Goal: Task Accomplishment & Management: Manage account settings

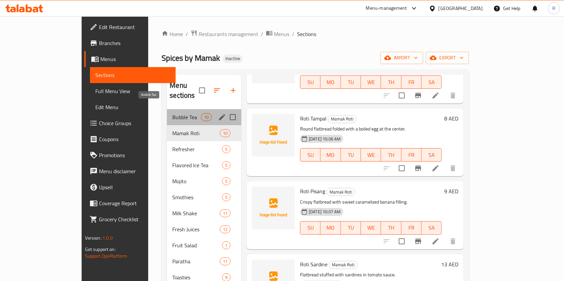
click at [172, 113] on span "Bubble Tea" at bounding box center [186, 117] width 28 height 8
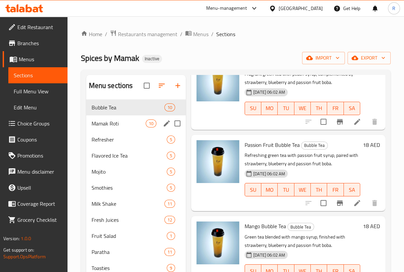
click at [121, 121] on span "Mamak Roti" at bounding box center [119, 123] width 54 height 8
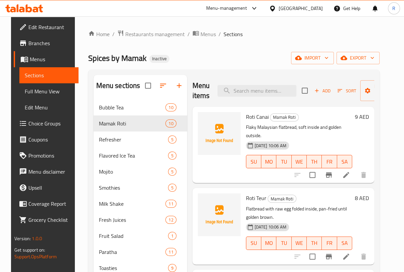
click at [322, 92] on span "Add" at bounding box center [323, 91] width 18 height 8
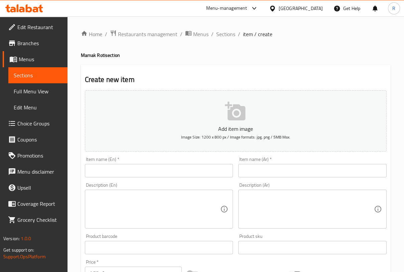
click at [119, 175] on input "text" at bounding box center [159, 170] width 148 height 13
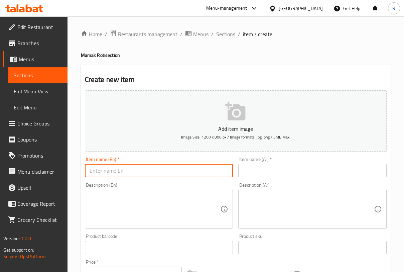
paste input "Roti Tissue"
type input "Roti Tissue"
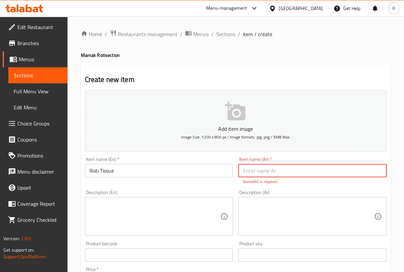
paste input "[PERSON_NAME]"
type input "[PERSON_NAME]"
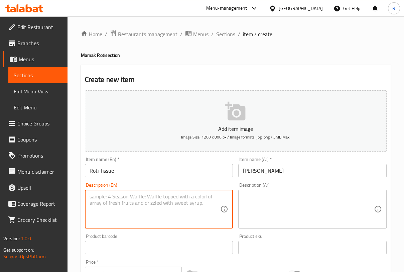
click at [125, 206] on textarea at bounding box center [155, 209] width 131 height 32
paste textarea "Thin, crispy sweet flatbread, a lighter version of traditional roti."
type textarea "Thin, crispy sweet flatbread, a lighter version of traditional roti."
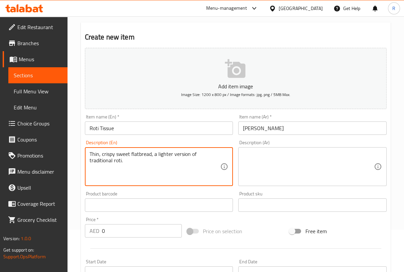
scroll to position [134, 0]
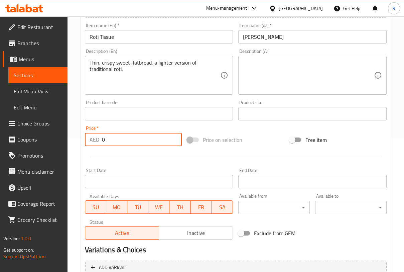
drag, startPoint x: 105, startPoint y: 140, endPoint x: 60, endPoint y: 153, distance: 47.0
click at [46, 146] on div "Edit Restaurant Branches Menus Sections Full Menu View Edit Menu Choice Groups …" at bounding box center [202, 111] width 404 height 456
paste input "13.0"
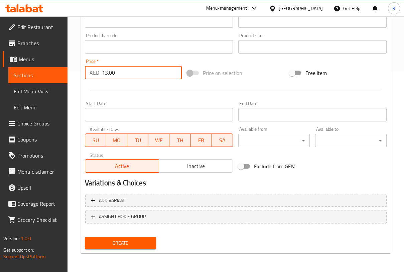
type input "13.00"
drag, startPoint x: 118, startPoint y: 241, endPoint x: 125, endPoint y: 245, distance: 8.0
click at [119, 242] on span "Create" at bounding box center [120, 243] width 61 height 8
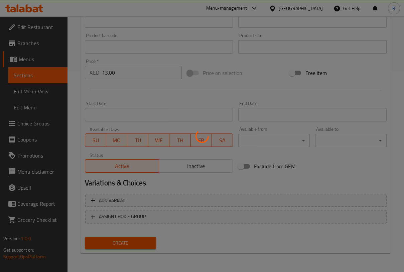
type input "0"
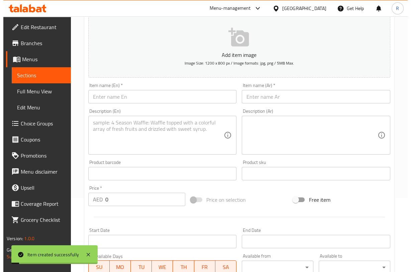
scroll to position [0, 0]
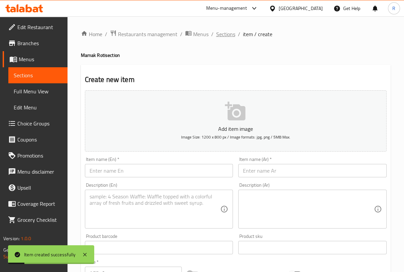
click at [231, 31] on span "Sections" at bounding box center [225, 34] width 19 height 8
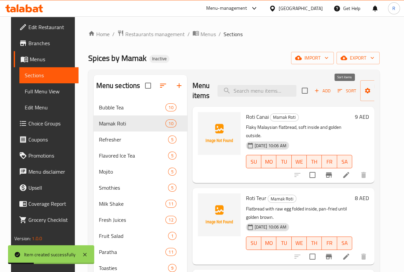
click at [349, 86] on button "Sort" at bounding box center [347, 91] width 22 height 10
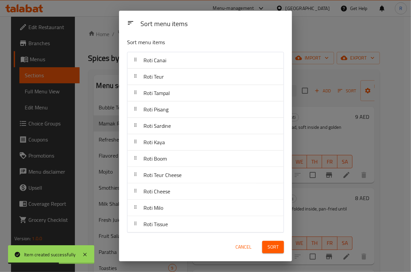
scroll to position [4, 0]
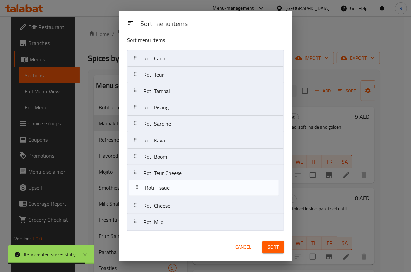
drag, startPoint x: 186, startPoint y: 224, endPoint x: 188, endPoint y: 188, distance: 36.5
click at [188, 188] on nav "Roti Canai Roti Teur Roti Tampal Roti Pisang Roti Sardine Roti Kaya Roti Boom R…" at bounding box center [205, 140] width 157 height 181
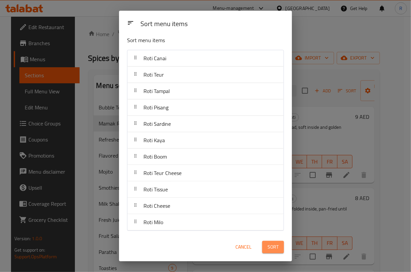
drag, startPoint x: 270, startPoint y: 245, endPoint x: 284, endPoint y: 252, distance: 15.1
click at [270, 246] on span "Sort" at bounding box center [272, 247] width 11 height 8
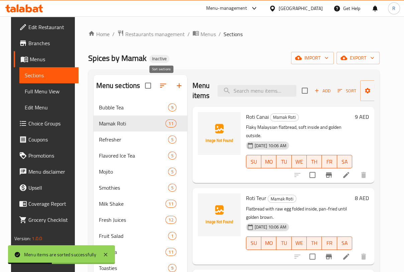
click at [160, 85] on icon "button" at bounding box center [163, 86] width 8 height 8
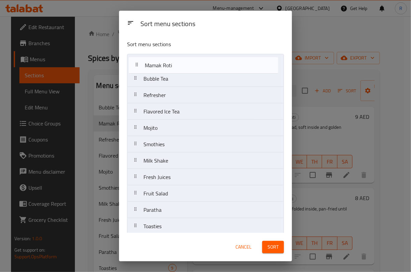
drag, startPoint x: 164, startPoint y: 84, endPoint x: 167, endPoint y: 68, distance: 16.0
click at [167, 68] on nav "Bubble Tea Mamak Roti Refresher Flavored Ice Tea Mojito Smothies Milk Shake Fre…" at bounding box center [205, 234] width 157 height 361
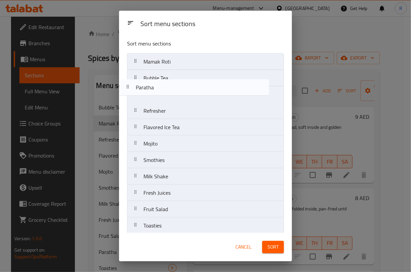
scroll to position [0, 0]
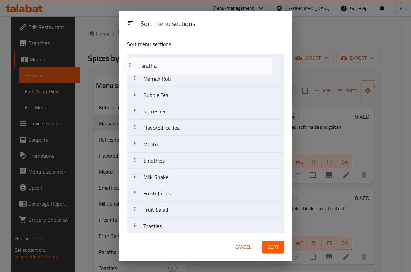
drag, startPoint x: 167, startPoint y: 212, endPoint x: 173, endPoint y: 78, distance: 133.9
click at [163, 65] on nav "Mamak Roti Bubble Tea Refresher Flavored Ice Tea Mojito Smothies Milk Shake Fre…" at bounding box center [205, 234] width 157 height 361
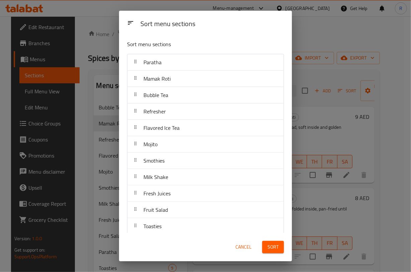
drag, startPoint x: 174, startPoint y: 234, endPoint x: 173, endPoint y: 107, distance: 127.0
click at [173, 107] on div "Sort menu sections Sort menu sections Paratha Mamak Roti Bubble Tea Refresher F…" at bounding box center [205, 136] width 173 height 250
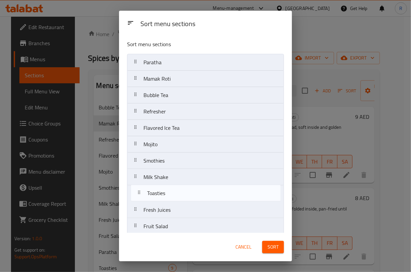
scroll to position [1, 0]
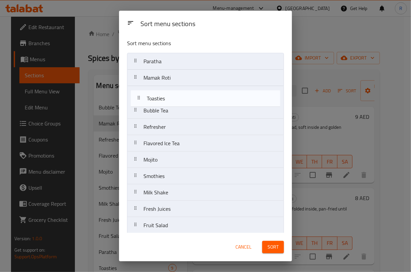
drag, startPoint x: 172, startPoint y: 228, endPoint x: 168, endPoint y: 88, distance: 140.1
click at [173, 92] on nav "Paratha Mamak Roti Bubble Tea Refresher Flavored Ice Tea Mojito Smothies Milk S…" at bounding box center [205, 233] width 157 height 361
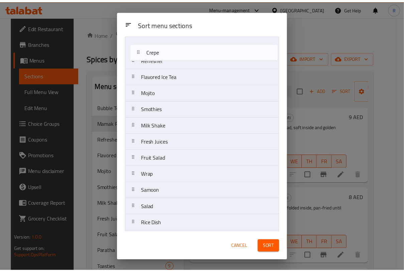
scroll to position [0, 0]
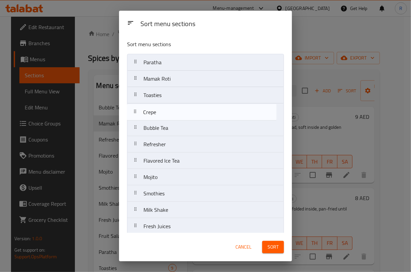
drag, startPoint x: 186, startPoint y: 157, endPoint x: 187, endPoint y: 109, distance: 48.5
click at [187, 109] on nav "Paratha Mamak Roti Toasties Bubble Tea Refresher Flavored Ice Tea Mojito Smothi…" at bounding box center [205, 234] width 157 height 361
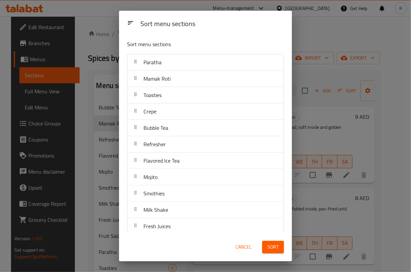
click at [272, 245] on span "Sort" at bounding box center [272, 247] width 11 height 8
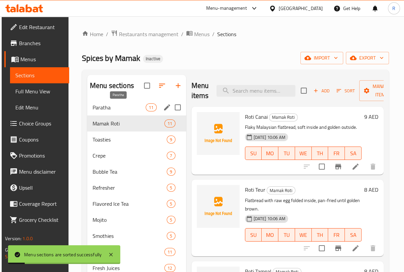
drag, startPoint x: 124, startPoint y: 108, endPoint x: 149, endPoint y: 132, distance: 34.3
click at [124, 108] on span "Paratha" at bounding box center [119, 107] width 53 height 8
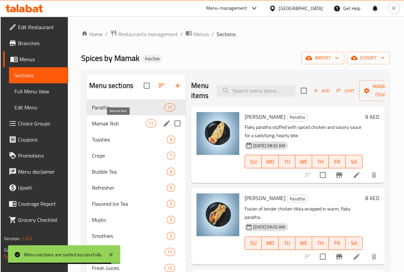
click at [104, 126] on span "Mamak Roti" at bounding box center [119, 123] width 54 height 8
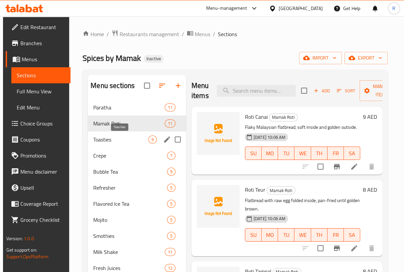
click at [107, 141] on span "Toasties" at bounding box center [120, 139] width 55 height 8
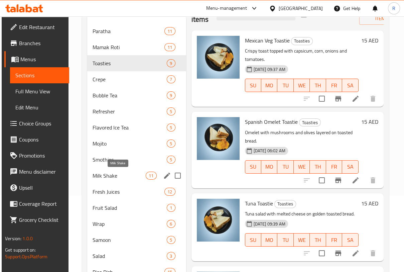
scroll to position [89, 0]
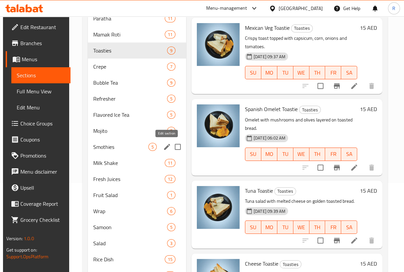
click at [165, 146] on icon "edit" at bounding box center [167, 147] width 8 height 8
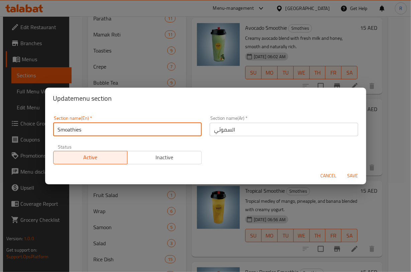
drag, startPoint x: 67, startPoint y: 129, endPoint x: 70, endPoint y: 132, distance: 3.6
click at [68, 130] on input "Smoathies" at bounding box center [127, 129] width 148 height 13
type input "Smoothies"
click at [356, 172] on span "Save" at bounding box center [353, 175] width 16 height 8
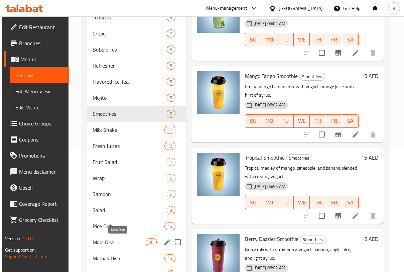
scroll to position [178, 0]
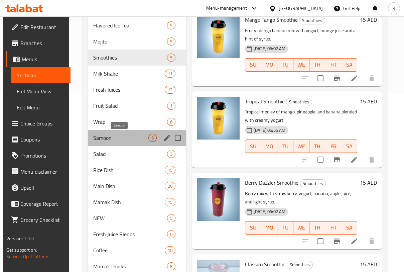
click at [120, 138] on span "Samoon" at bounding box center [120, 138] width 55 height 8
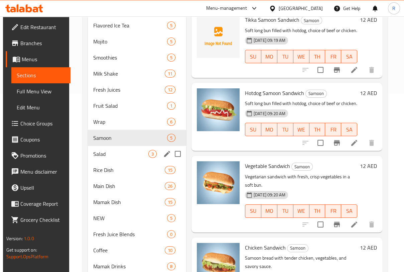
scroll to position [202, 0]
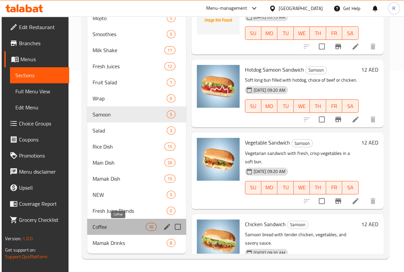
click at [125, 228] on span "Coffee" at bounding box center [119, 227] width 53 height 8
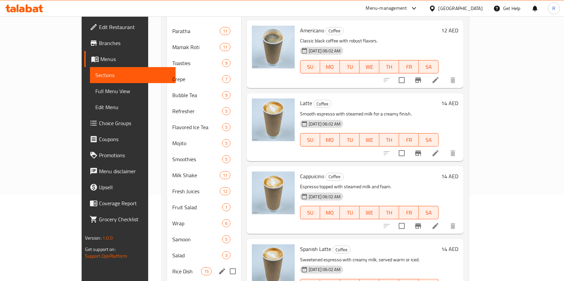
scroll to position [178, 0]
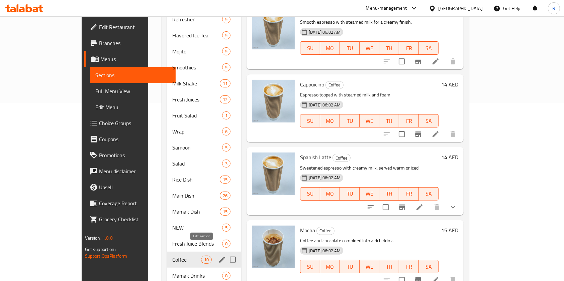
click at [218, 256] on icon "edit" at bounding box center [222, 260] width 8 height 8
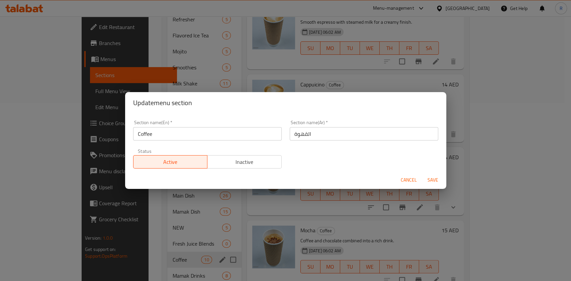
click at [244, 158] on span "Inactive" at bounding box center [244, 162] width 69 height 10
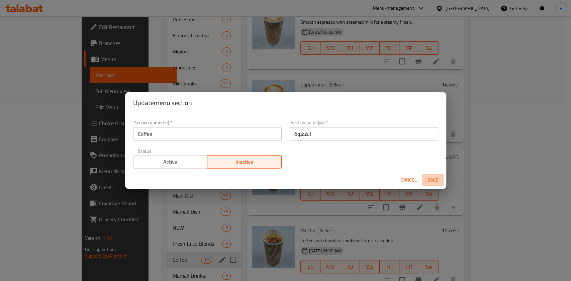
click at [429, 178] on span "Save" at bounding box center [432, 180] width 16 height 8
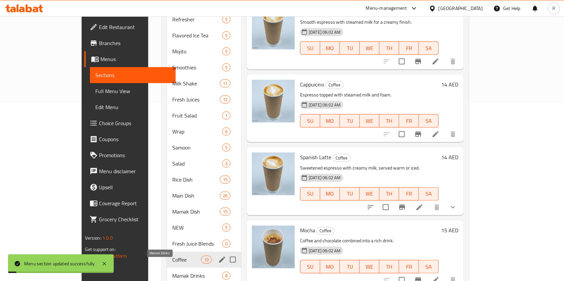
click at [172, 272] on span "Mamak Drinks" at bounding box center [197, 276] width 50 height 8
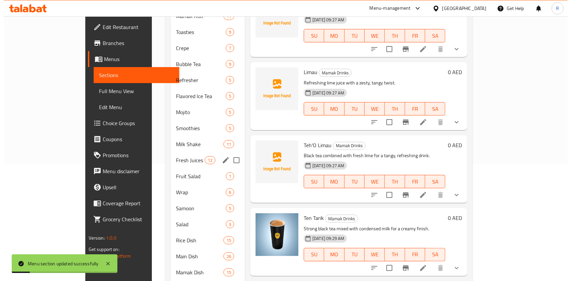
scroll to position [44, 0]
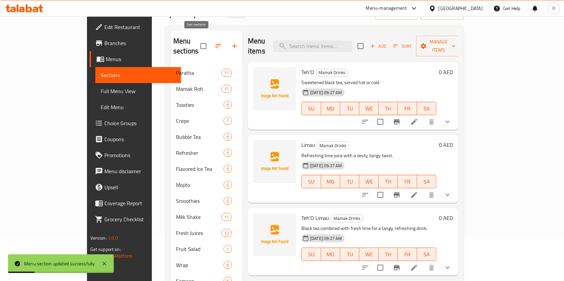
click at [214, 42] on icon "button" at bounding box center [218, 46] width 8 height 8
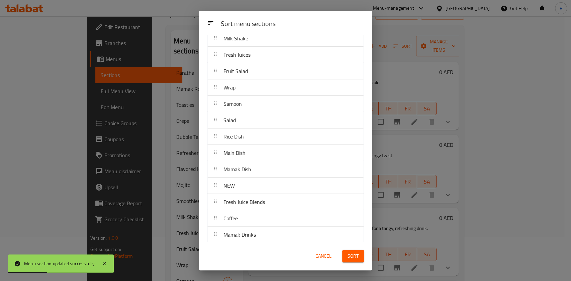
scroll to position [174, 0]
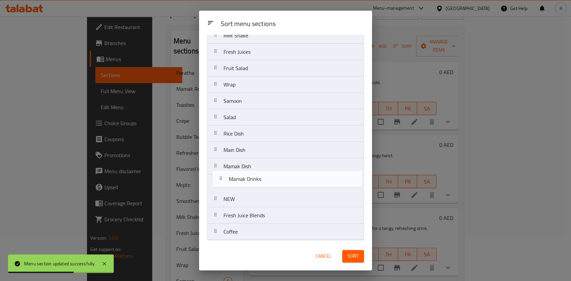
drag, startPoint x: 261, startPoint y: 238, endPoint x: 267, endPoint y: 183, distance: 54.5
click at [267, 183] on nav "Paratha Mamak Roti Toasties Crepe Bubble Tea Refresher Flavored Ice Tea Mojito …" at bounding box center [285, 60] width 157 height 361
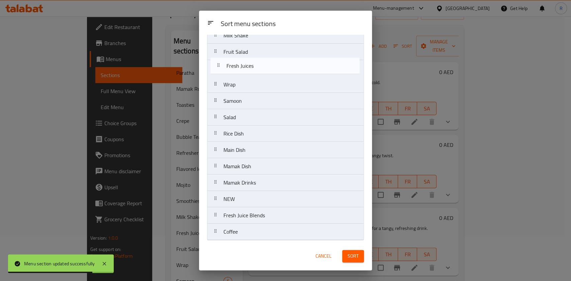
scroll to position [171, 0]
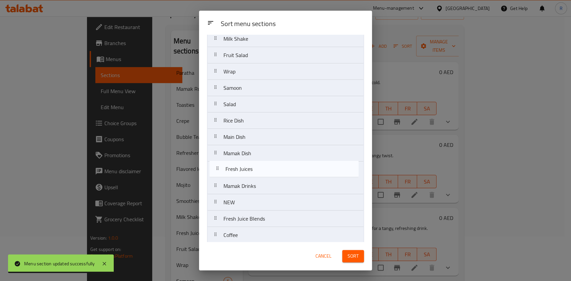
drag, startPoint x: 267, startPoint y: 52, endPoint x: 269, endPoint y: 172, distance: 120.0
click at [269, 172] on nav "Paratha Mamak Roti Toasties Crepe Bubble Tea Refresher Flavored Ice Tea Mojito …" at bounding box center [285, 63] width 157 height 361
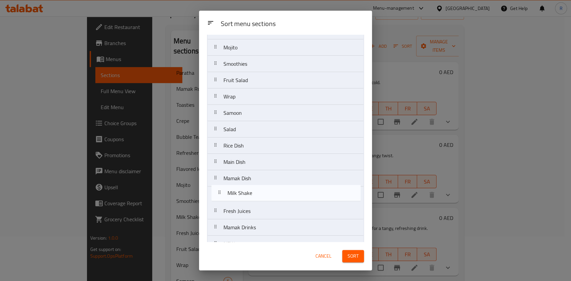
drag, startPoint x: 274, startPoint y: 81, endPoint x: 277, endPoint y: 194, distance: 113.0
click at [277, 194] on nav "Paratha Mamak Roti Toasties Crepe Bubble Tea Refresher Flavored Ice Tea Mojito …" at bounding box center [285, 104] width 157 height 361
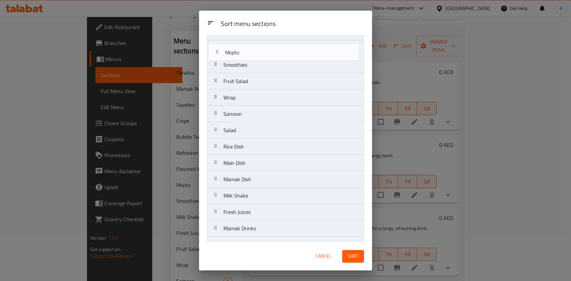
scroll to position [128, 0]
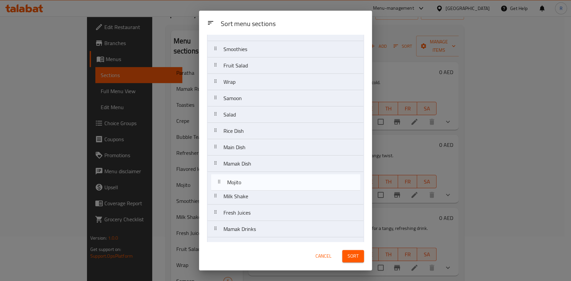
drag, startPoint x: 258, startPoint y: 49, endPoint x: 263, endPoint y: 189, distance: 139.4
click at [263, 189] on nav "Paratha Mamak Roti Toasties Crepe Bubble Tea Refresher Flavored Ice Tea Mojito …" at bounding box center [285, 106] width 157 height 361
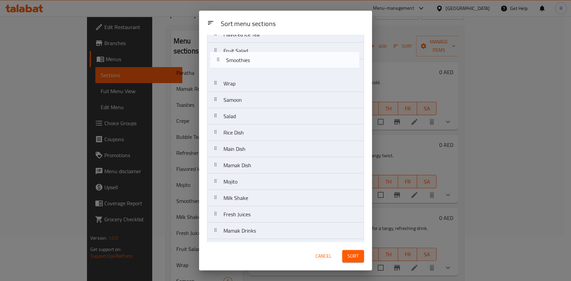
scroll to position [126, 0]
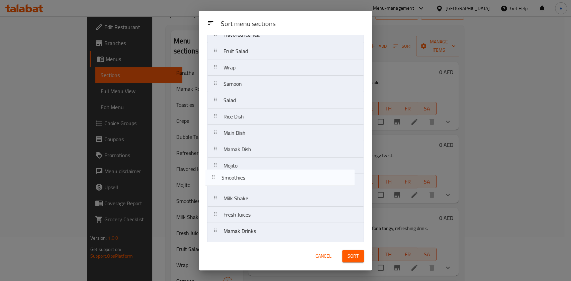
drag, startPoint x: 252, startPoint y: 51, endPoint x: 250, endPoint y: 189, distance: 138.1
click at [250, 189] on nav "Paratha Mamak Roti Toasties Crepe Bubble Tea Refresher Flavored Ice Tea Smoothi…" at bounding box center [285, 108] width 157 height 361
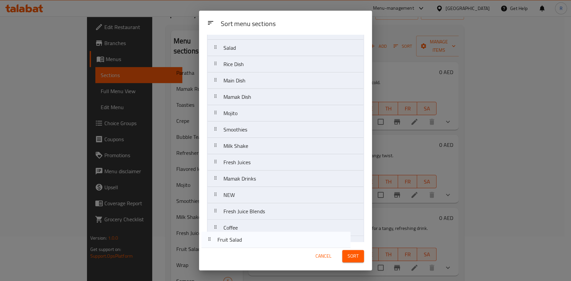
scroll to position [174, 0]
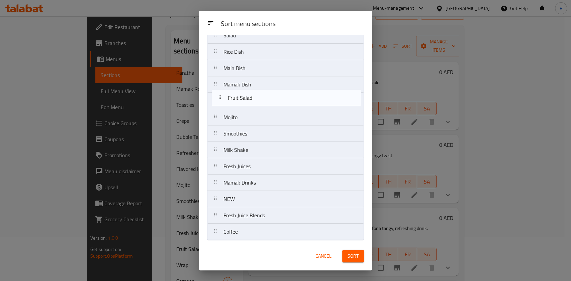
drag, startPoint x: 283, startPoint y: 140, endPoint x: 284, endPoint y: 103, distance: 37.4
click at [287, 101] on nav "Paratha Mamak Roti Toasties Crepe Bubble Tea Refresher Flavored Ice Tea Fruit S…" at bounding box center [285, 60] width 157 height 361
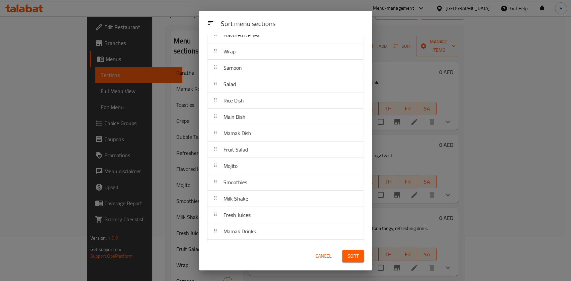
scroll to position [0, 0]
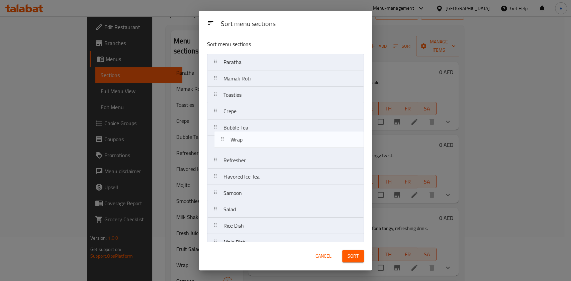
drag, startPoint x: 260, startPoint y: 180, endPoint x: 267, endPoint y: 133, distance: 48.1
click at [267, 135] on nav "Paratha Mamak Roti Toasties Crepe Bubble Tea Refresher Flavored Ice Tea Wrap Sa…" at bounding box center [285, 234] width 157 height 361
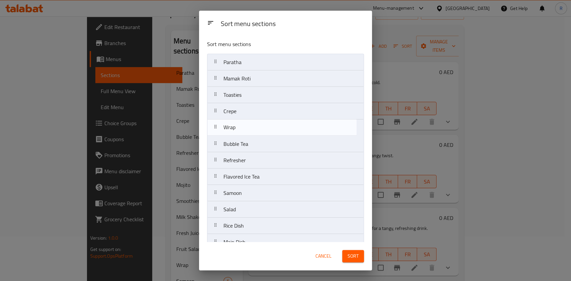
click at [267, 132] on nav "Paratha Mamak Roti Toasties Crepe Bubble Tea Refresher Flavored Ice Tea Wrap Sa…" at bounding box center [285, 234] width 157 height 361
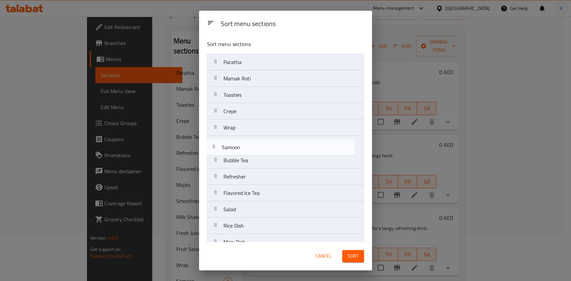
drag, startPoint x: 254, startPoint y: 197, endPoint x: 256, endPoint y: 146, distance: 50.9
click at [256, 146] on nav "Paratha Mamak Roti Toasties Crepe Wrap Bubble Tea Refresher Flavored Ice Tea Sa…" at bounding box center [285, 234] width 157 height 361
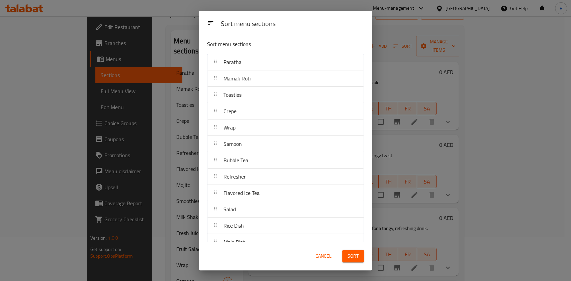
scroll to position [2, 0]
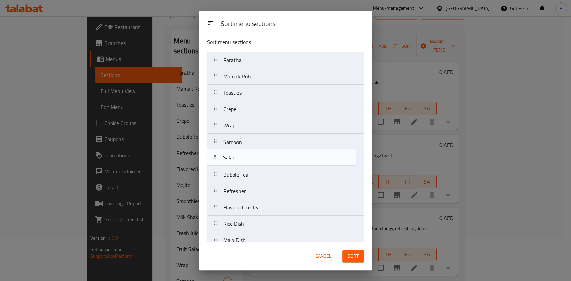
drag, startPoint x: 258, startPoint y: 213, endPoint x: 259, endPoint y: 159, distance: 53.8
click at [259, 159] on nav "Paratha Mamak Roti Toasties Crepe Wrap Samoon Bubble Tea Refresher Flavored Ice…" at bounding box center [285, 232] width 157 height 361
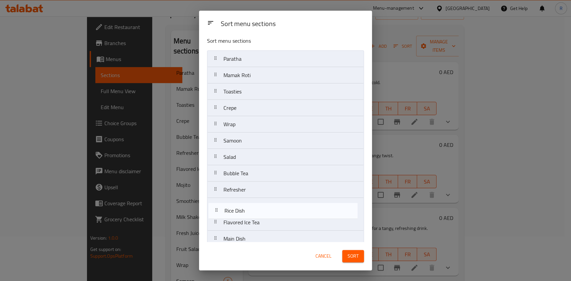
scroll to position [5, 0]
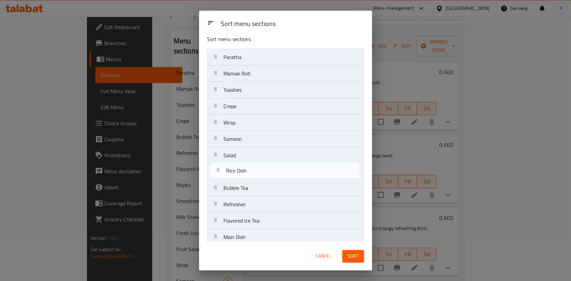
drag, startPoint x: 255, startPoint y: 224, endPoint x: 257, endPoint y: 168, distance: 55.5
click at [257, 168] on nav "Paratha Mamak Roti Toasties Crepe Wrap Samoon Salad Bubble Tea Refresher Flavor…" at bounding box center [285, 229] width 157 height 361
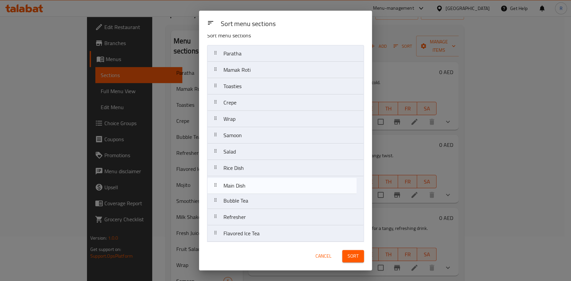
scroll to position [10, 0]
drag, startPoint x: 251, startPoint y: 240, endPoint x: 253, endPoint y: 181, distance: 58.5
click at [253, 181] on nav "Paratha Mamak Roti Toasties Crepe Wrap Samoon Salad Rice Dish Bubble Tea Refres…" at bounding box center [285, 224] width 157 height 361
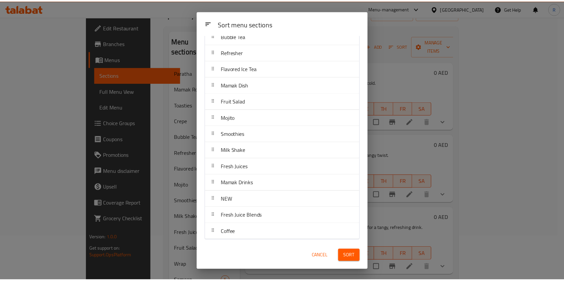
scroll to position [174, 0]
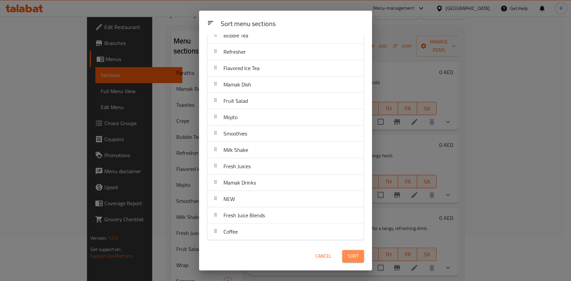
click at [358, 255] on span "Sort" at bounding box center [352, 256] width 11 height 8
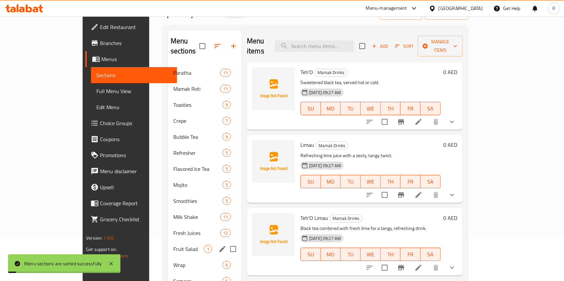
scroll to position [192, 0]
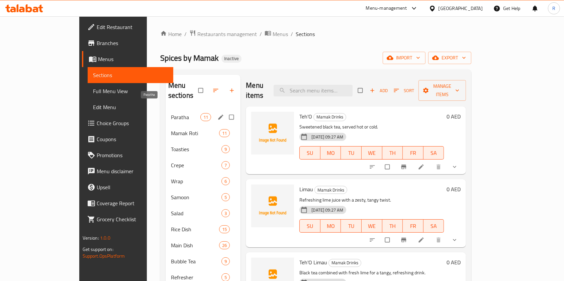
click at [171, 113] on span "Paratha" at bounding box center [185, 117] width 29 height 8
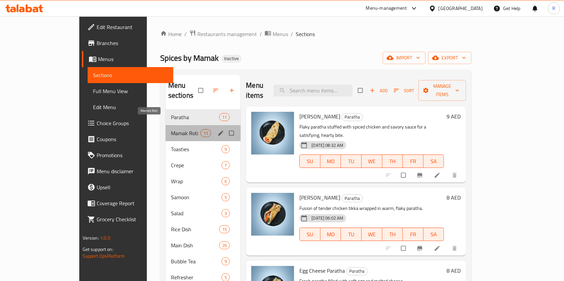
click at [171, 129] on span "Mamak Roti" at bounding box center [185, 133] width 29 height 8
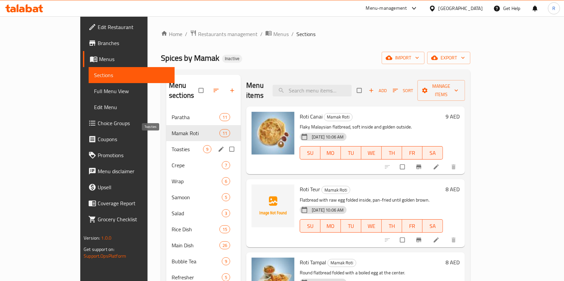
click at [171, 145] on span "Toasties" at bounding box center [186, 149] width 31 height 8
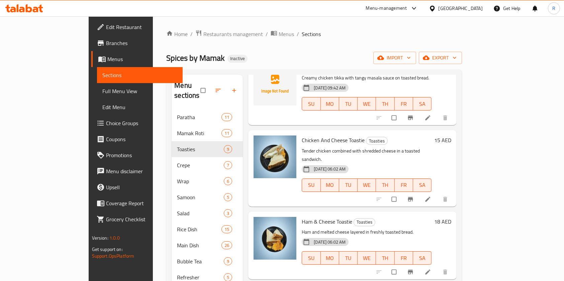
scroll to position [342, 0]
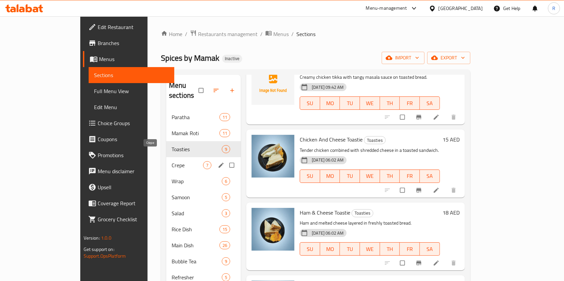
click at [171, 161] on span "Crepe" at bounding box center [186, 165] width 31 height 8
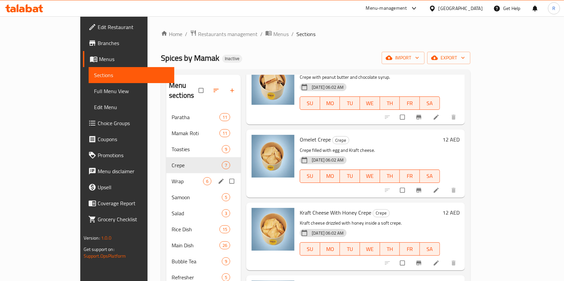
scroll to position [196, 0]
click at [171, 177] on span "Wrap" at bounding box center [186, 181] width 31 height 8
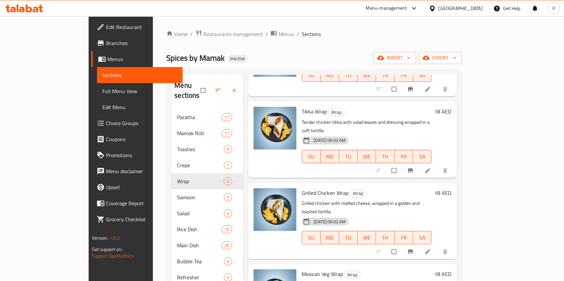
scroll to position [34, 0]
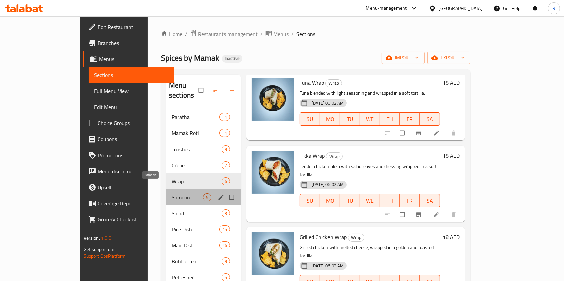
click at [171, 194] on span "Samoon" at bounding box center [186, 198] width 31 height 8
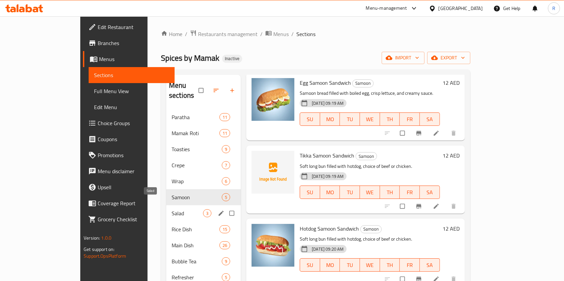
click at [171, 210] on span "Salad" at bounding box center [186, 214] width 31 height 8
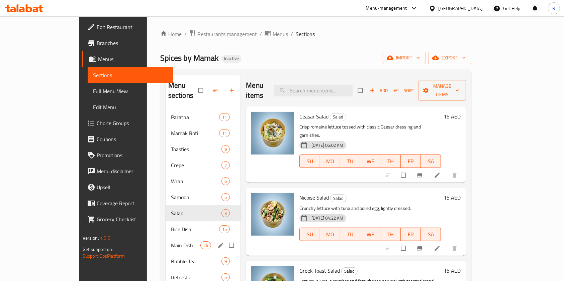
click at [165, 238] on div "Main Dish 26" at bounding box center [202, 246] width 75 height 16
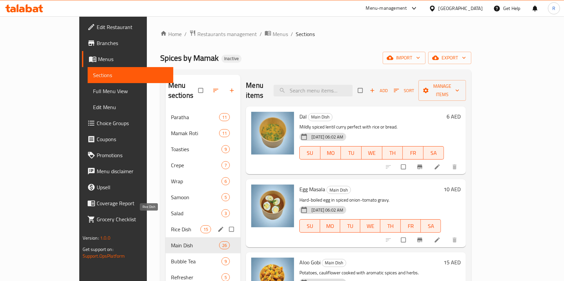
click at [171, 226] on span "Rice Dish" at bounding box center [185, 230] width 29 height 8
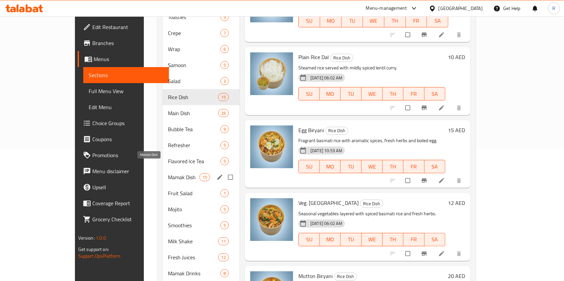
scroll to position [134, 0]
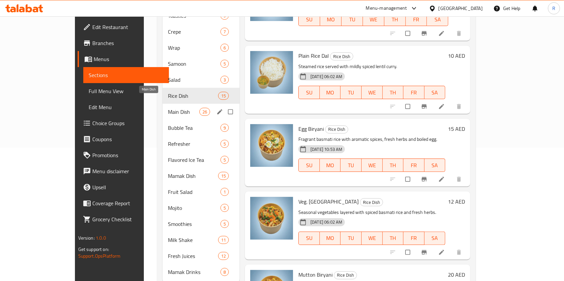
drag, startPoint x: 157, startPoint y: 102, endPoint x: 158, endPoint y: 107, distance: 5.1
click at [168, 108] on span "Main Dish" at bounding box center [183, 112] width 31 height 8
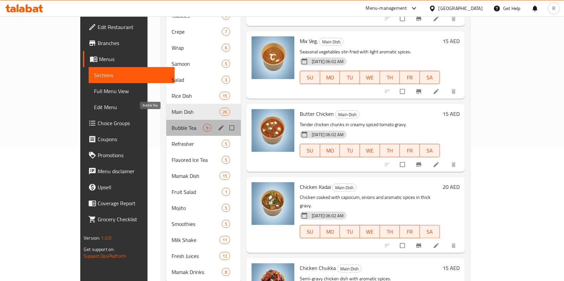
click at [171, 124] on span "Bubble Tea" at bounding box center [186, 128] width 31 height 8
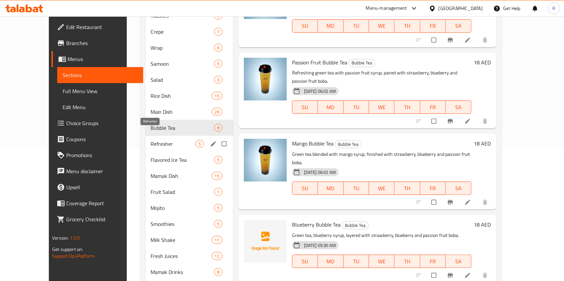
scroll to position [342, 0]
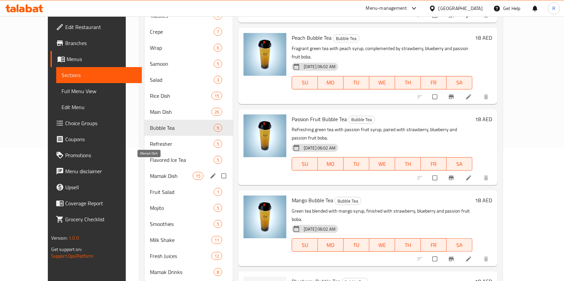
click at [145, 170] on div "Mamak Dish 15" at bounding box center [188, 176] width 88 height 16
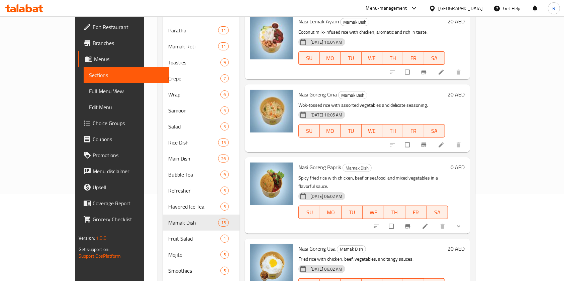
scroll to position [144, 0]
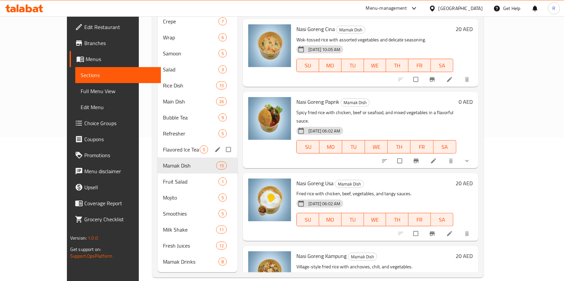
drag, startPoint x: 140, startPoint y: 138, endPoint x: 150, endPoint y: 143, distance: 10.5
click at [163, 146] on span "Flavored Ice Tea" at bounding box center [181, 150] width 37 height 8
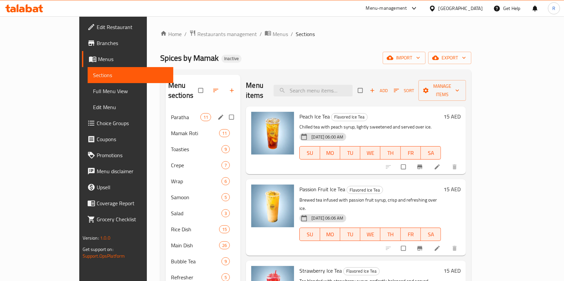
drag, startPoint x: 130, startPoint y: 109, endPoint x: 141, endPoint y: 113, distance: 11.3
click at [165, 112] on div "Paratha 11" at bounding box center [202, 117] width 75 height 16
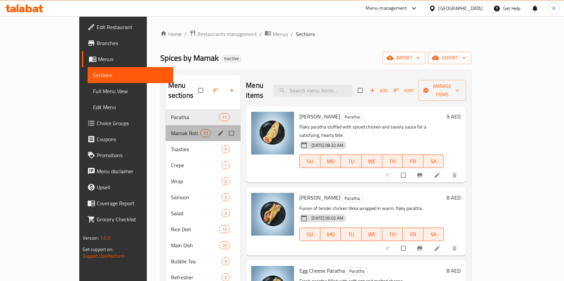
click at [165, 128] on div "Mamak Roti 11" at bounding box center [202, 133] width 75 height 16
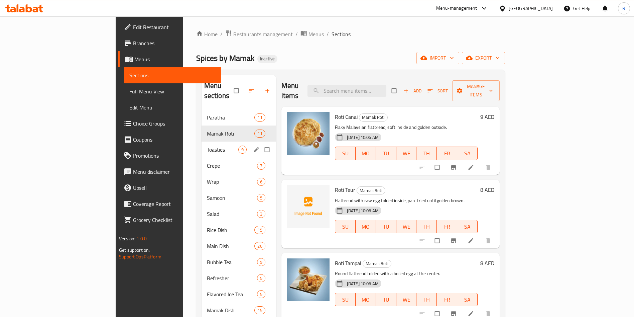
click at [207, 145] on span "Toasties" at bounding box center [222, 149] width 31 height 8
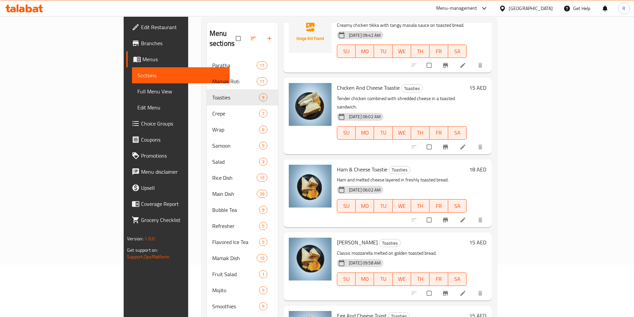
scroll to position [109, 0]
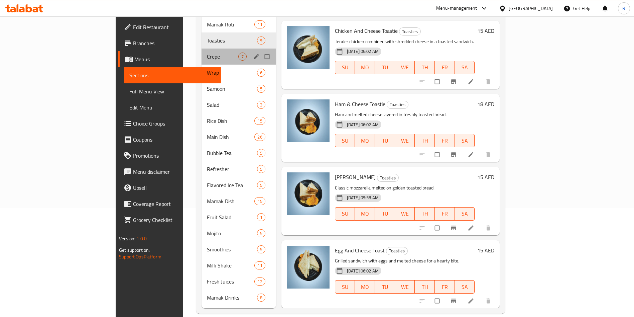
click at [202, 51] on div "Crepe 7" at bounding box center [239, 56] width 75 height 16
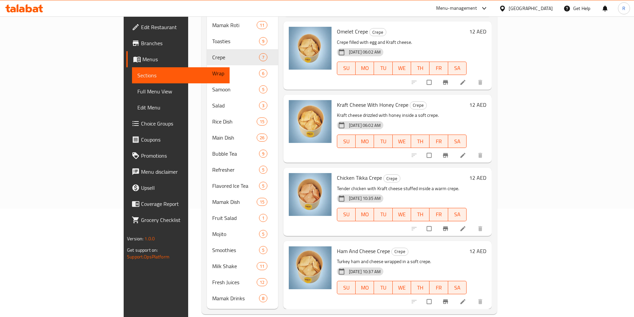
scroll to position [109, 0]
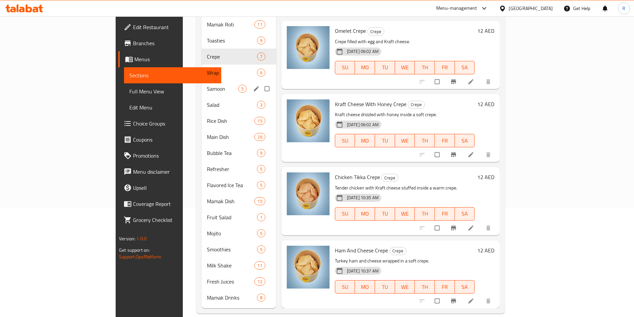
click at [202, 81] on div "Samoon 5" at bounding box center [239, 89] width 75 height 16
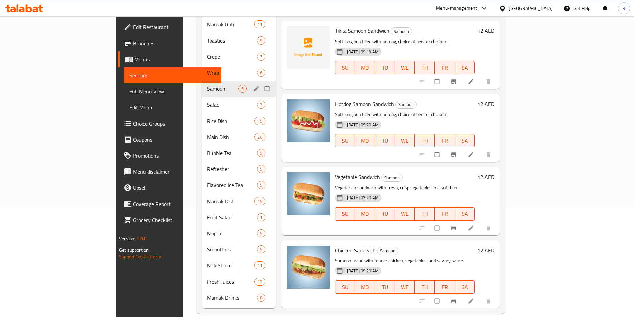
scroll to position [50, 0]
click at [207, 69] on span "Wrap" at bounding box center [222, 73] width 31 height 8
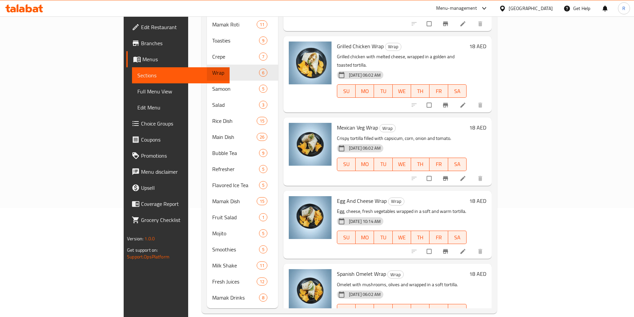
scroll to position [123, 0]
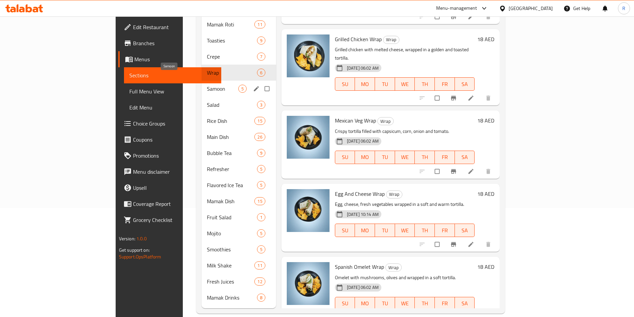
click at [207, 85] on span "Samoon" at bounding box center [222, 89] width 31 height 8
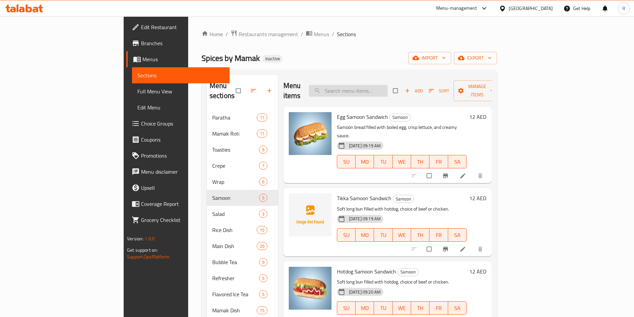
click at [381, 89] on input "search" at bounding box center [348, 91] width 79 height 12
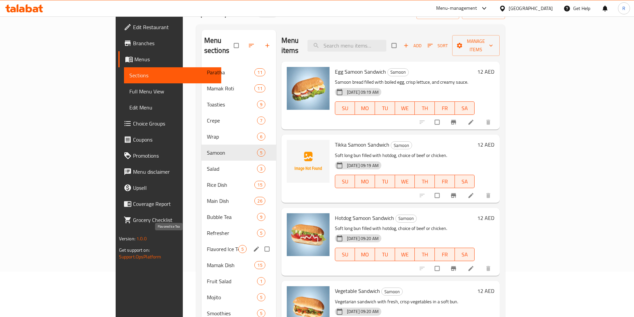
scroll to position [100, 0]
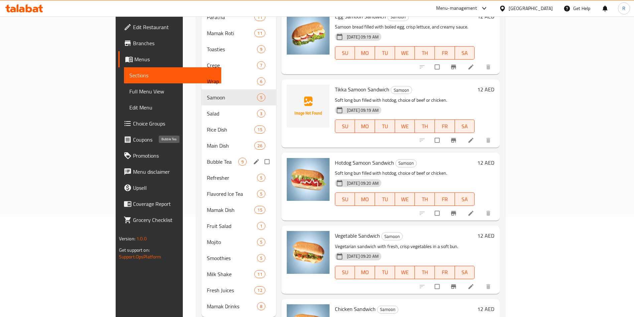
click at [207, 157] on span "Bubble Tea" at bounding box center [222, 161] width 31 height 8
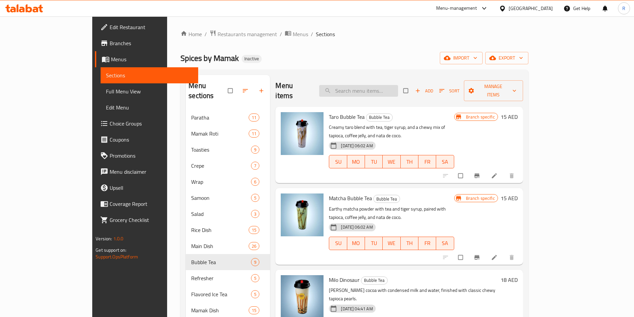
click at [383, 85] on input "search" at bounding box center [358, 91] width 79 height 12
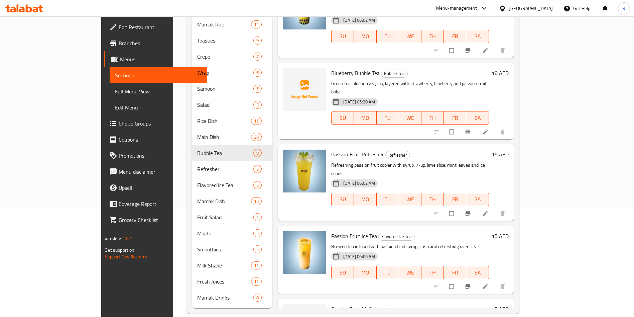
scroll to position [269, 0]
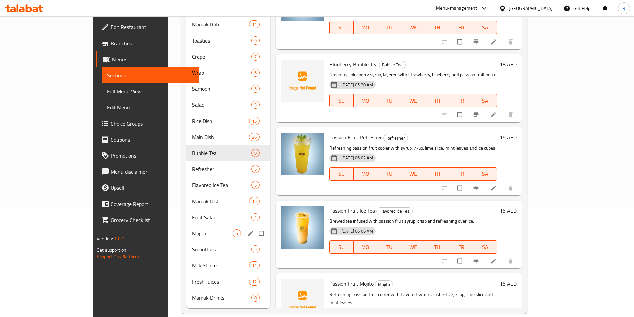
type input "passion fruit"
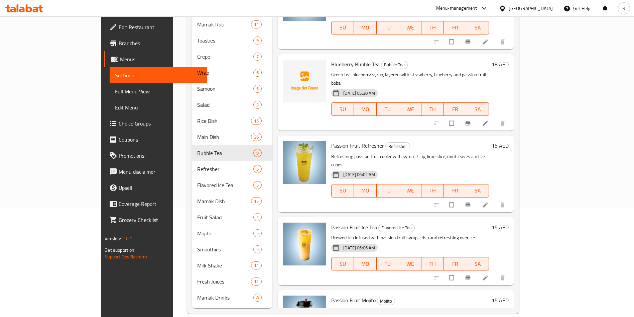
click at [476, 168] on div "25-08-2025 06:02 AM SU MO TU WE TH FR SA" at bounding box center [410, 186] width 163 height 36
click at [453, 220] on div "Passion Fruit Ice Tea Flavored Ice Tea Brewed tea infused with passion fruit sy…" at bounding box center [410, 251] width 163 height 63
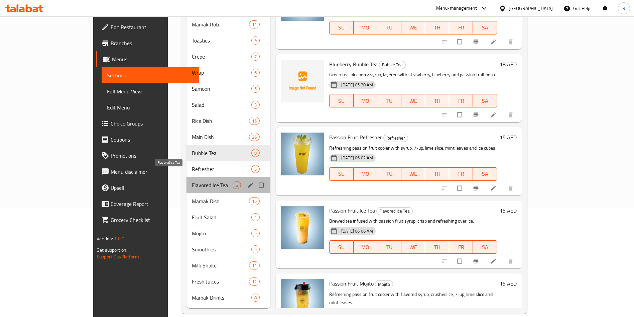
click at [192, 181] on span "Flavored Ice Tea" at bounding box center [212, 185] width 41 height 8
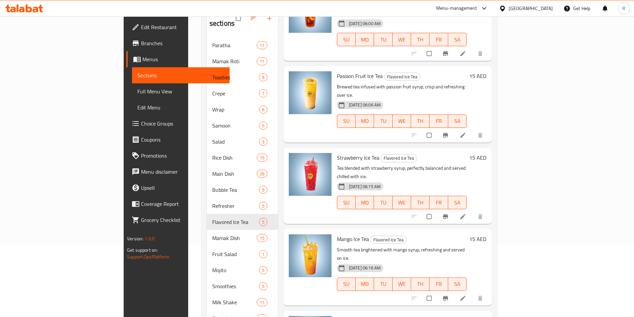
scroll to position [109, 0]
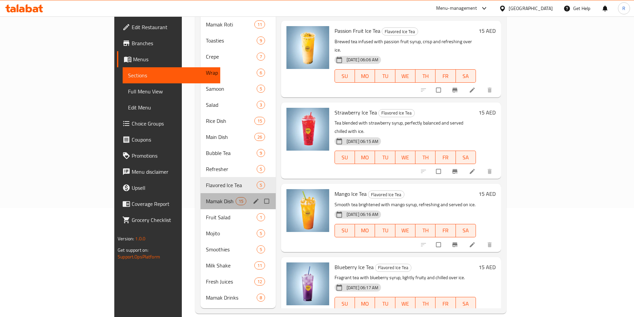
click at [201, 198] on div "Mamak Dish 15" at bounding box center [238, 201] width 75 height 16
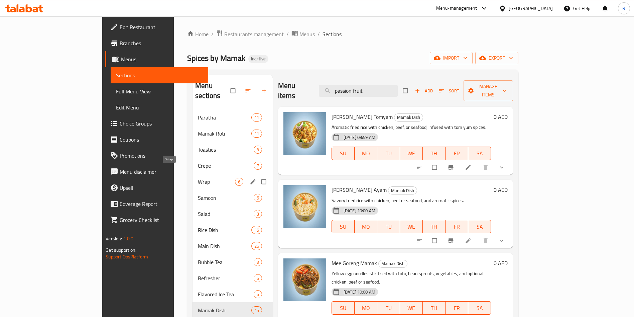
click at [198, 177] on span "Wrap" at bounding box center [216, 181] width 37 height 8
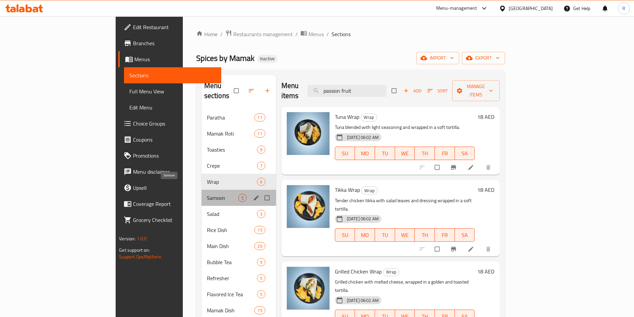
click at [207, 194] on span "Samoon" at bounding box center [222, 198] width 31 height 8
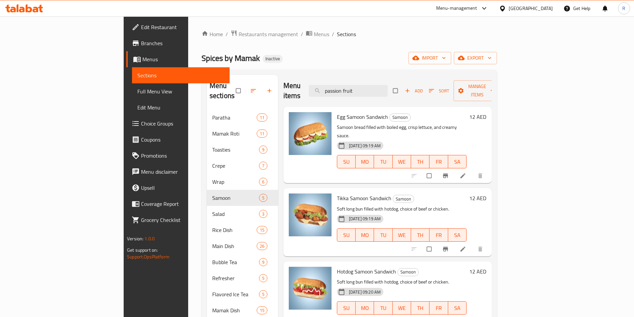
click at [141, 46] on span "Branches" at bounding box center [182, 43] width 83 height 8
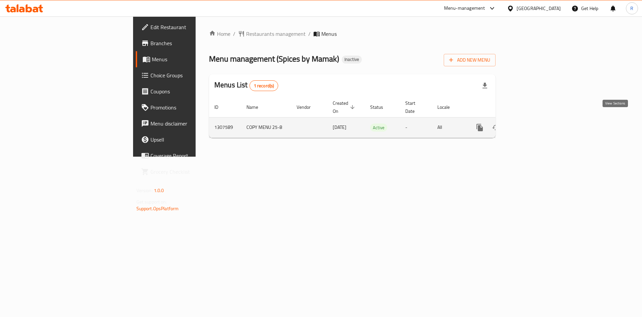
click at [531, 124] on icon "enhanced table" at bounding box center [528, 127] width 6 height 6
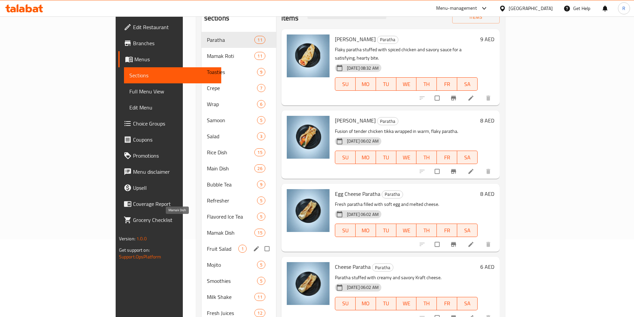
scroll to position [100, 0]
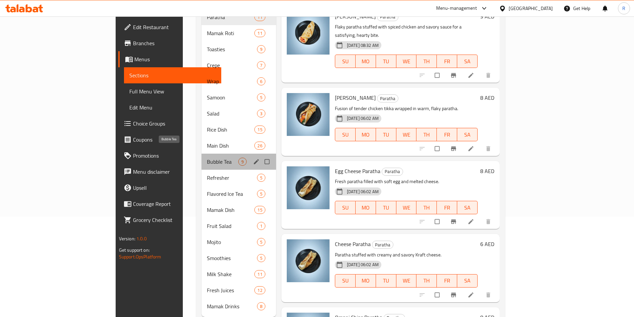
click at [207, 157] on span "Bubble Tea" at bounding box center [222, 161] width 31 height 8
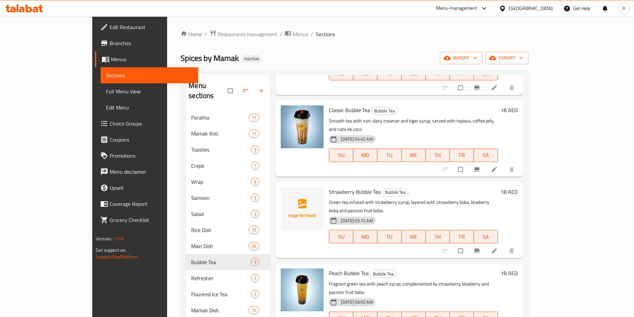
scroll to position [342, 0]
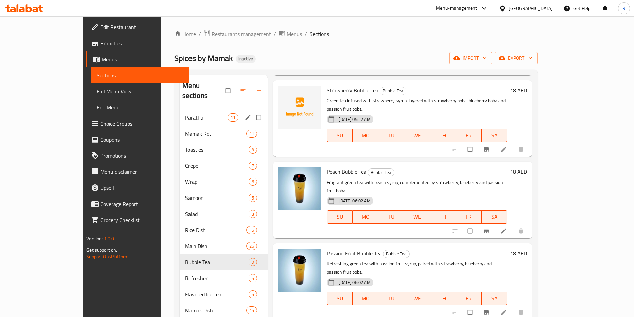
drag, startPoint x: 164, startPoint y: 105, endPoint x: 163, endPoint y: 113, distance: 8.5
click at [185, 113] on span "Paratha" at bounding box center [206, 117] width 42 height 8
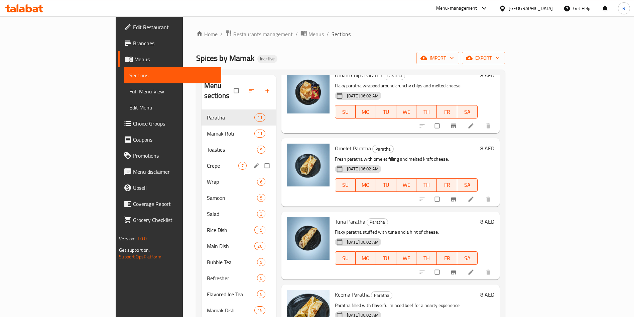
click at [202, 157] on div "Crepe 7" at bounding box center [239, 165] width 75 height 16
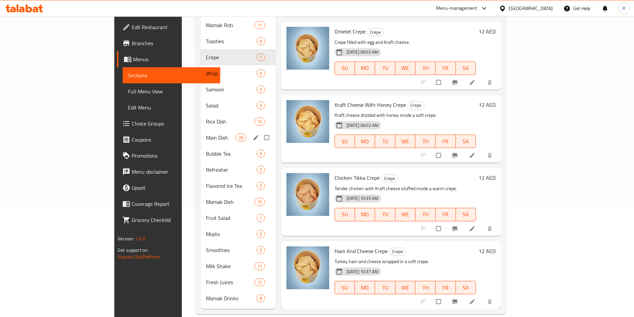
scroll to position [59, 0]
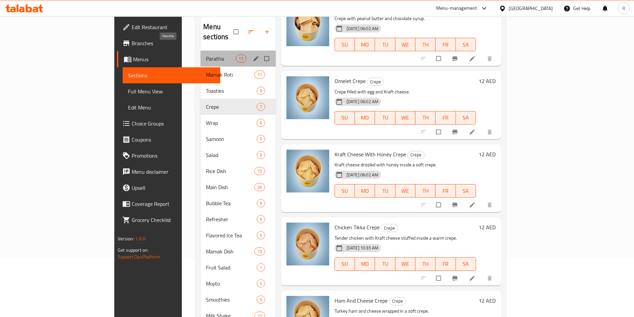
click at [206, 54] on span "Paratha" at bounding box center [220, 58] width 29 height 8
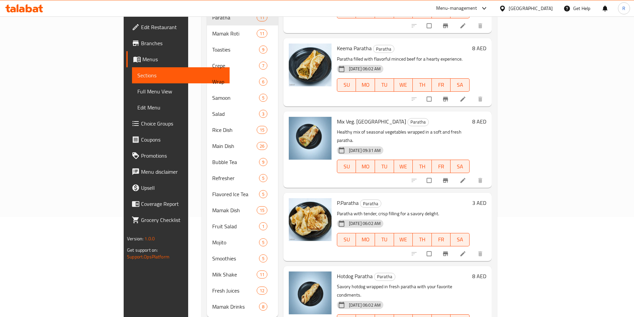
scroll to position [100, 0]
click at [465, 250] on icon at bounding box center [462, 252] width 5 height 5
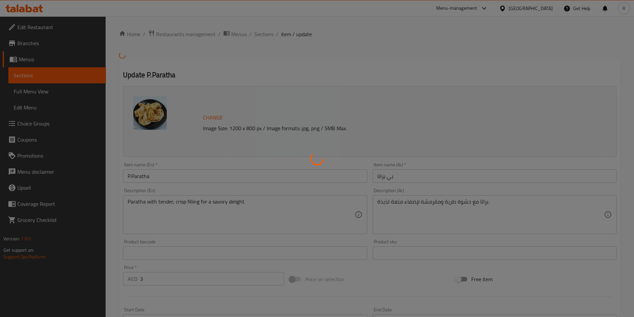
click at [178, 180] on div at bounding box center [317, 158] width 634 height 317
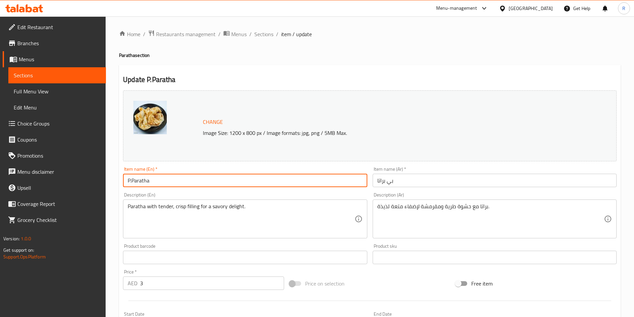
drag, startPoint x: 52, startPoint y: 178, endPoint x: 0, endPoint y: 177, distance: 52.1
click at [0, 177] on div "Edit Restaurant Branches Menus Sections Full Menu View Edit Menu Choice Groups …" at bounding box center [317, 249] width 634 height 466
type input "Plain Paratha"
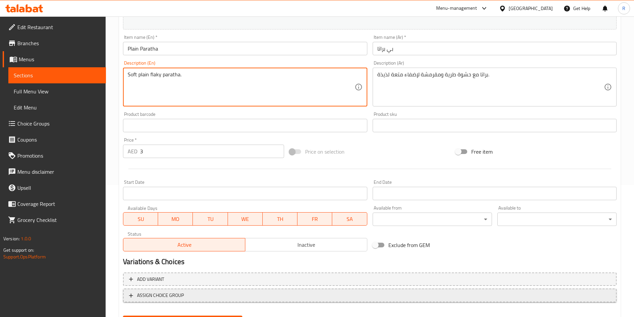
scroll to position [165, 0]
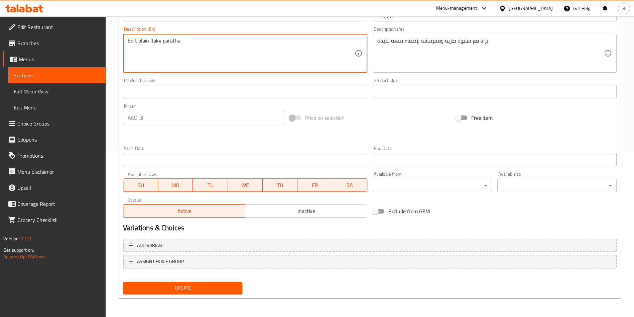
type textarea "Soft plain flaky paratha."
click at [193, 288] on span "Update" at bounding box center [182, 287] width 109 height 8
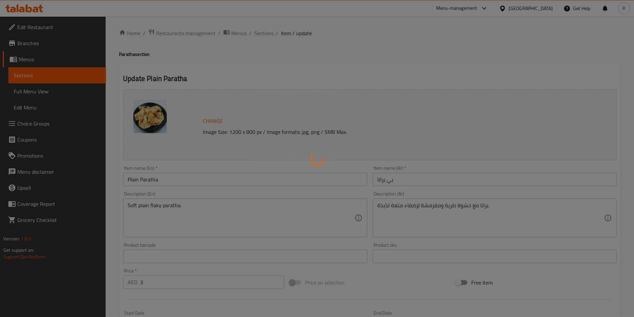
scroll to position [0, 0]
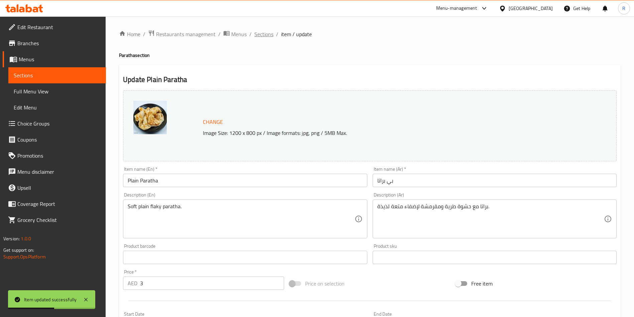
click at [260, 32] on span "Sections" at bounding box center [263, 34] width 19 height 8
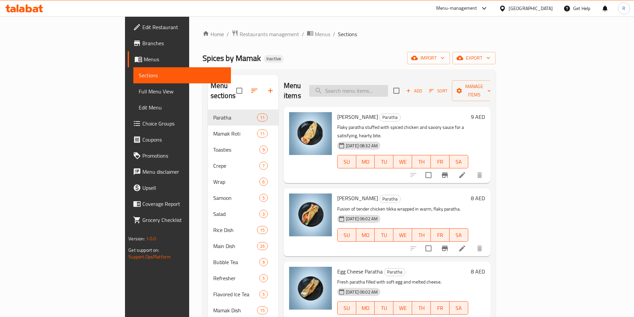
click at [376, 85] on input "search" at bounding box center [348, 91] width 79 height 12
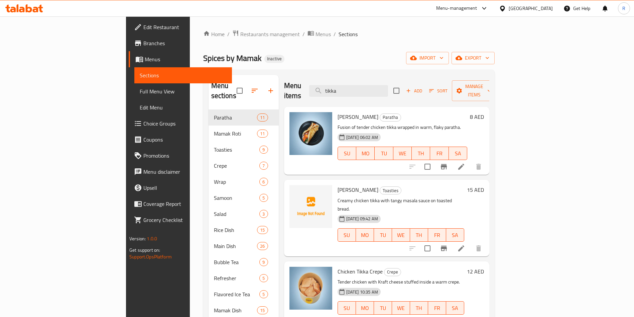
type input "tikka"
